Goal: Information Seeking & Learning: Learn about a topic

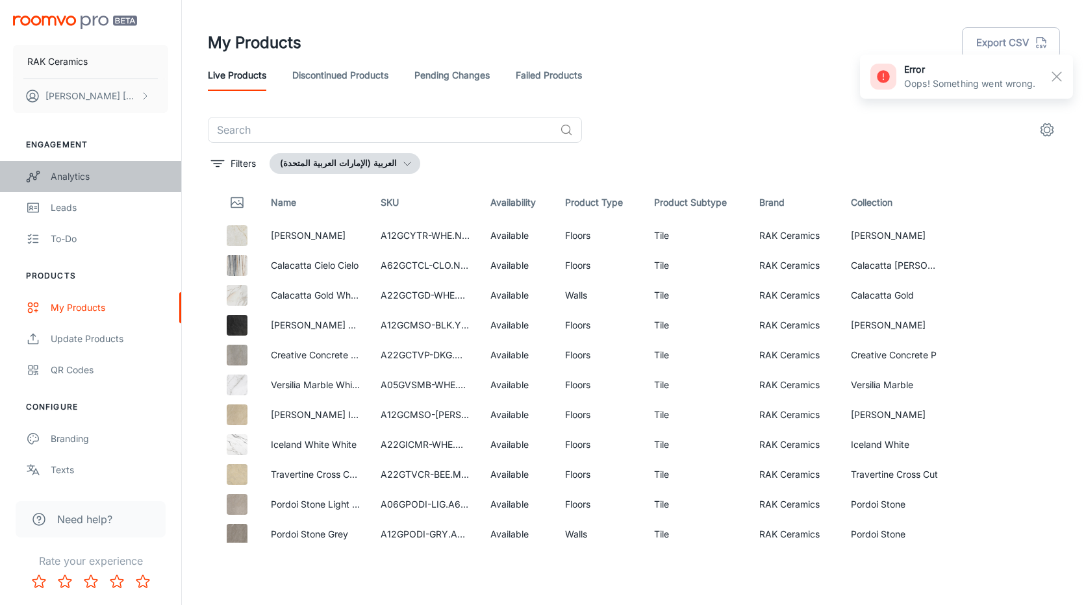
click at [82, 179] on div "Analytics" at bounding box center [110, 177] width 118 height 14
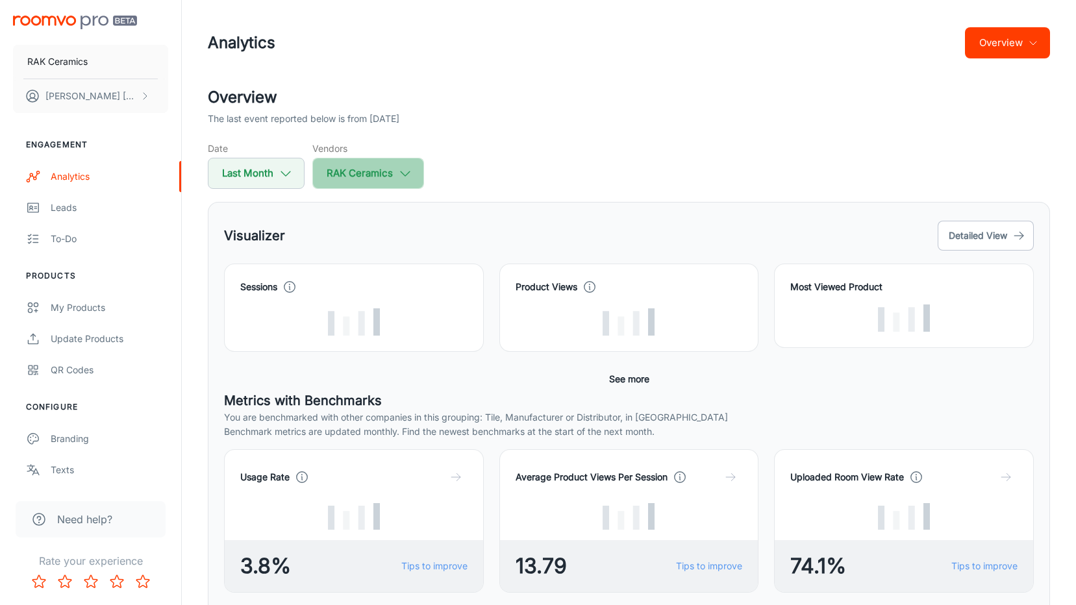
click at [362, 170] on button "RAK Ceramics" at bounding box center [368, 173] width 112 height 31
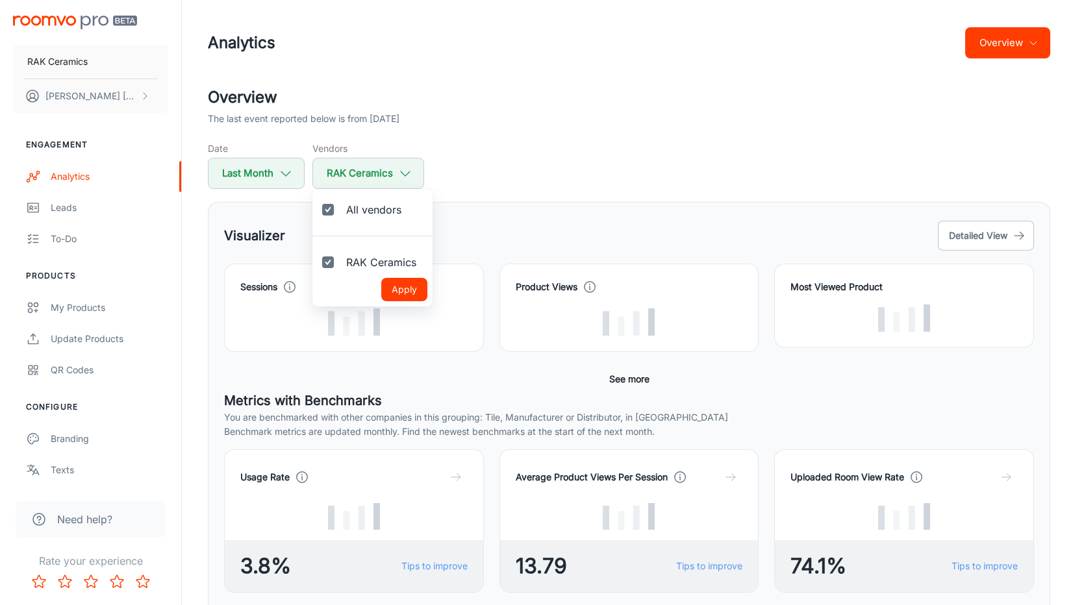
click at [531, 86] on div at bounding box center [543, 302] width 1086 height 605
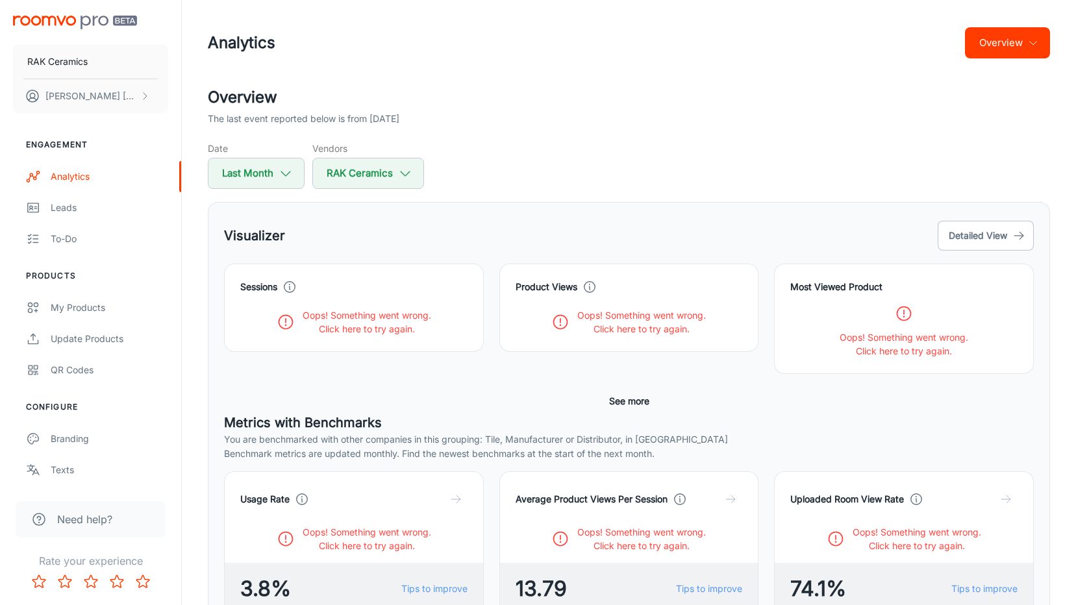
click at [652, 161] on div "Date Last Month Vendors RAK Ceramics" at bounding box center [629, 165] width 843 height 47
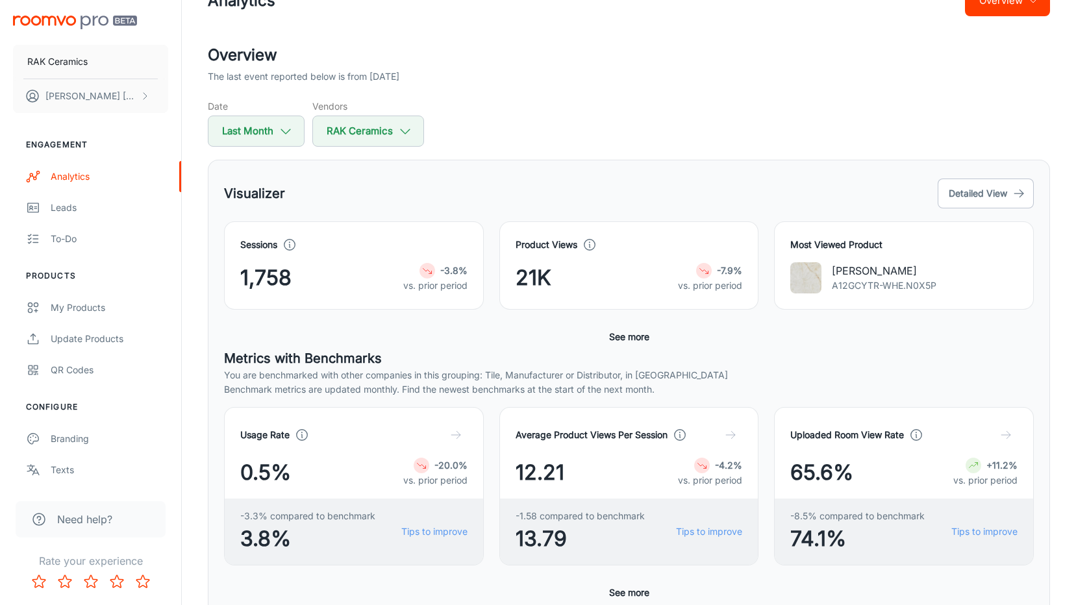
scroll to position [65, 0]
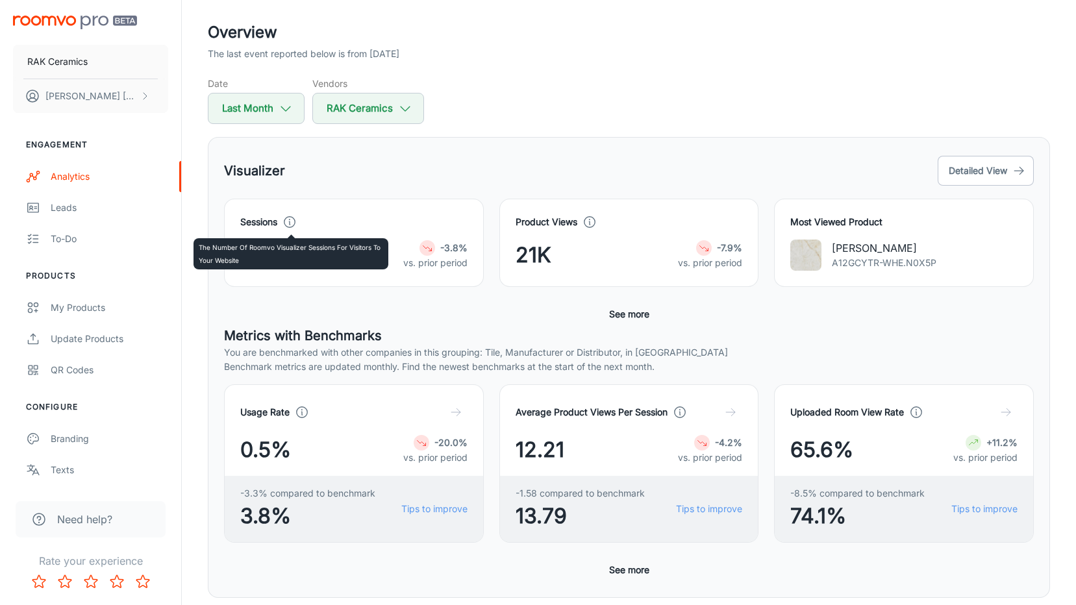
click at [290, 225] on icon at bounding box center [290, 222] width 14 height 14
click at [290, 222] on polyline at bounding box center [289, 223] width 1 height 3
click at [984, 175] on button "Detailed View" at bounding box center [986, 171] width 96 height 30
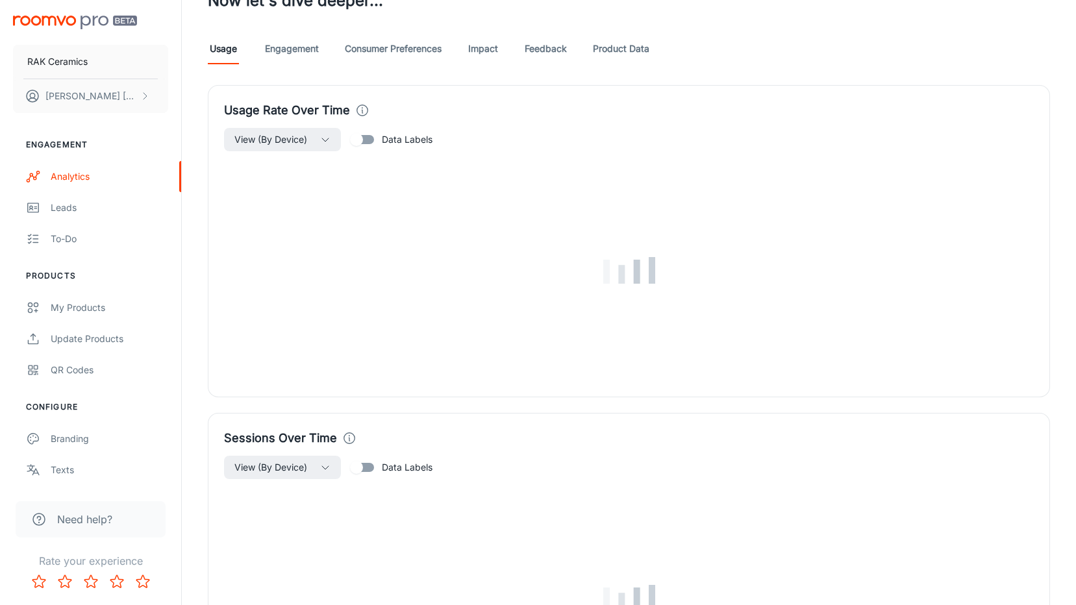
scroll to position [650, 0]
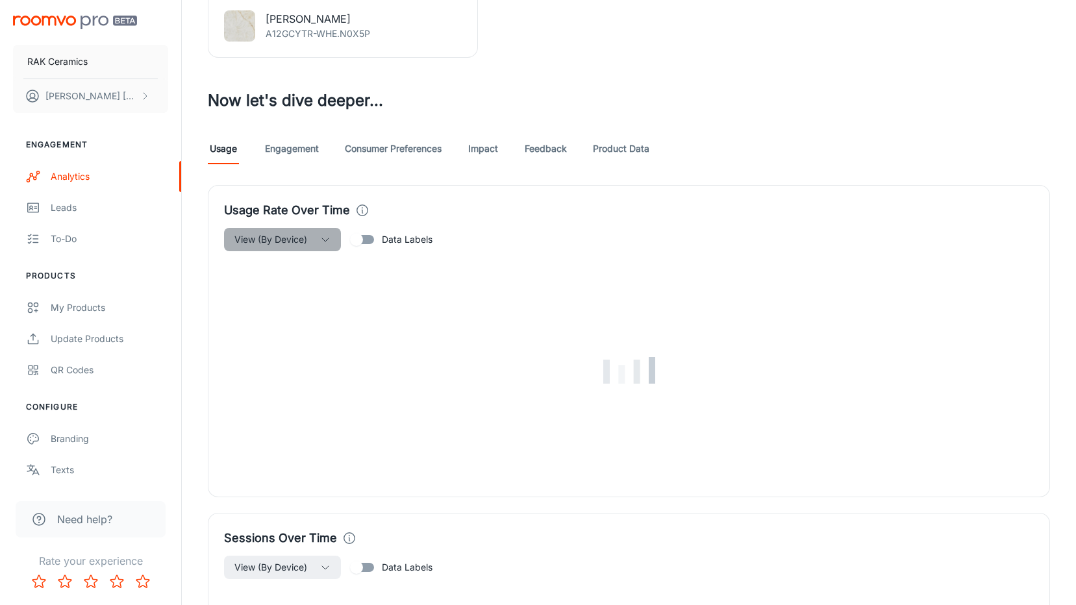
click at [291, 238] on span "View (By Device)" at bounding box center [271, 240] width 73 height 16
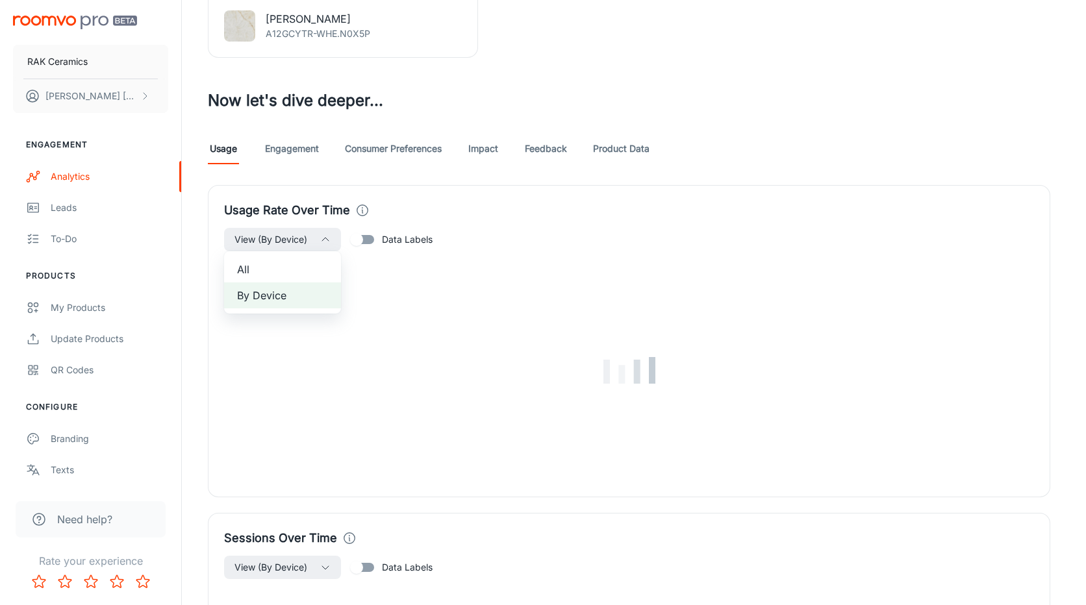
click at [268, 265] on span "All" at bounding box center [282, 270] width 91 height 16
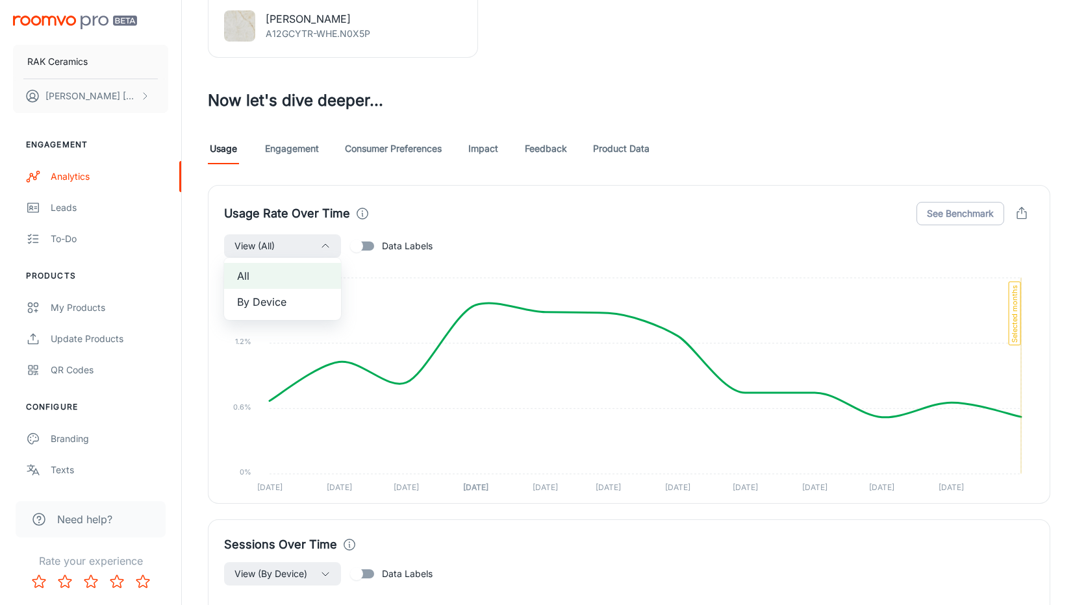
click at [627, 198] on div at bounding box center [543, 302] width 1086 height 605
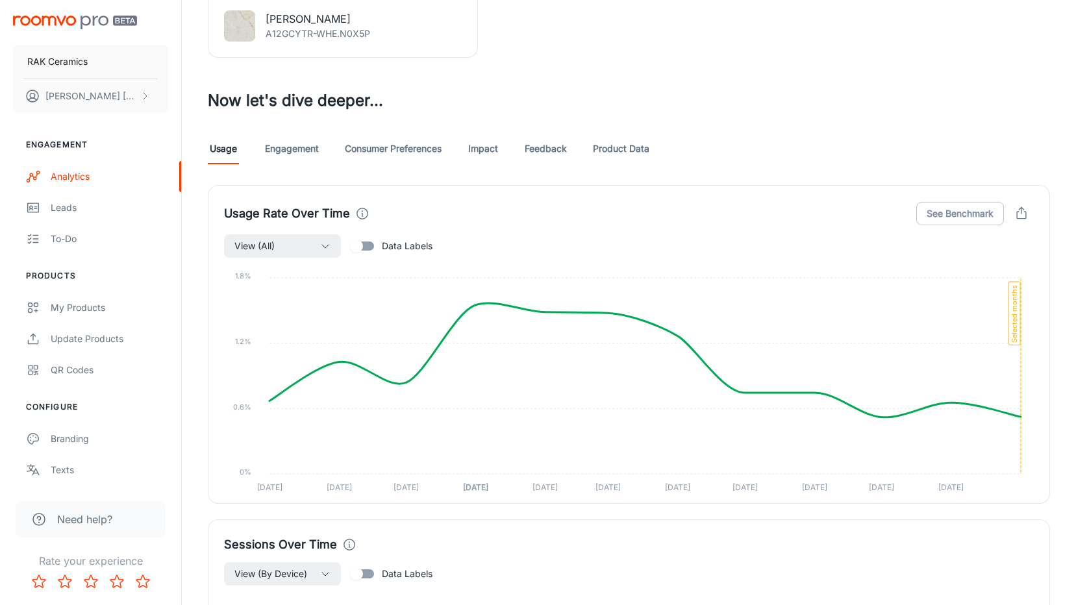
click at [303, 148] on link "Engagement" at bounding box center [292, 148] width 54 height 31
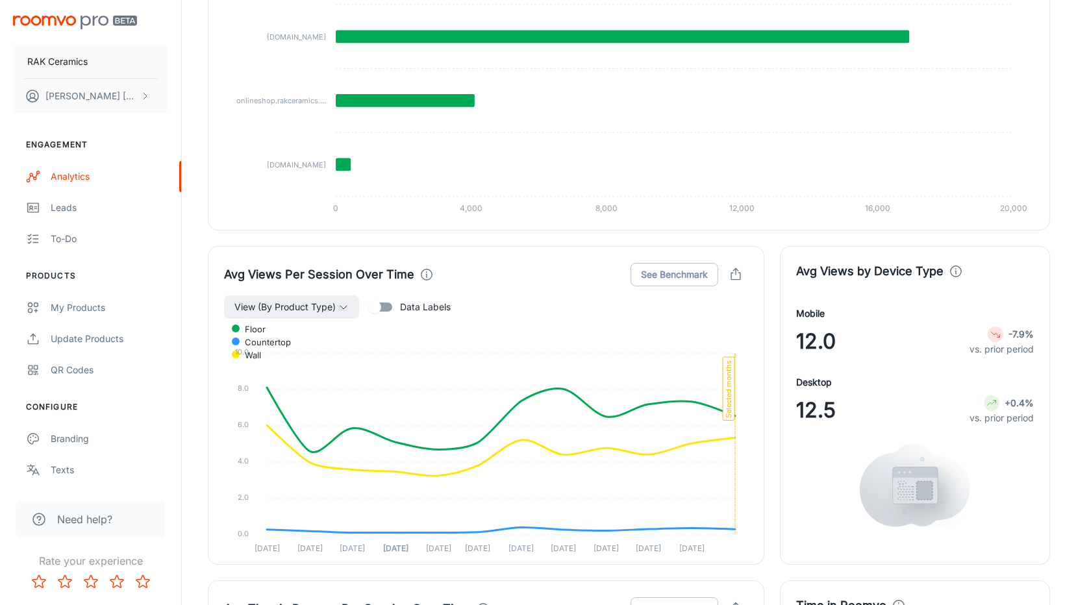
scroll to position [882, 0]
